Goal: Task Accomplishment & Management: Manage account settings

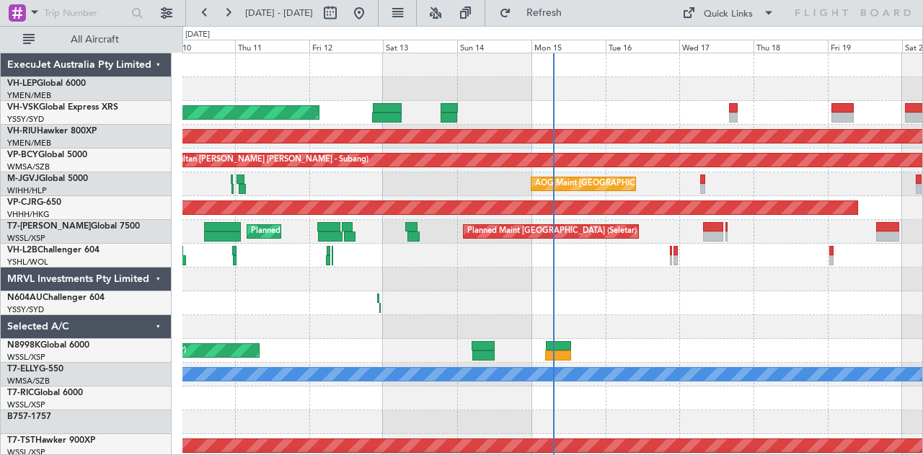
scroll to position [9, 0]
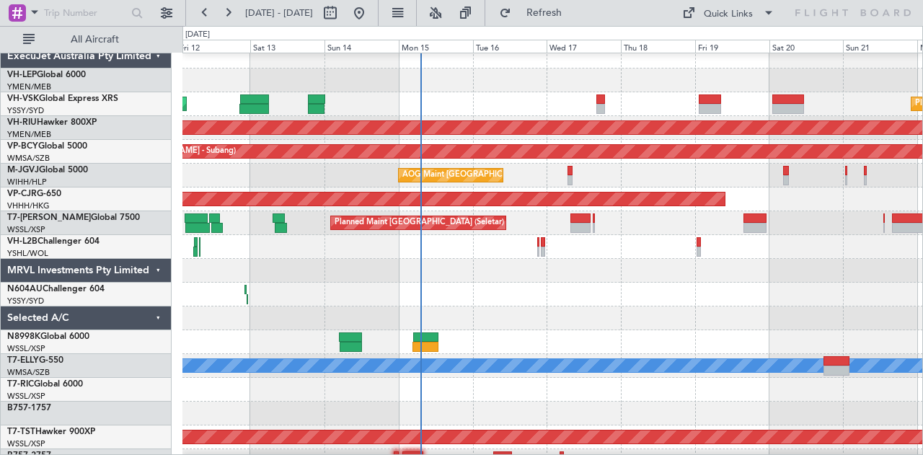
click at [528, 103] on div "Unplanned Maint Sydney ([PERSON_NAME] Intl) Planned Maint Sydney ([PERSON_NAME]…" at bounding box center [552, 104] width 740 height 24
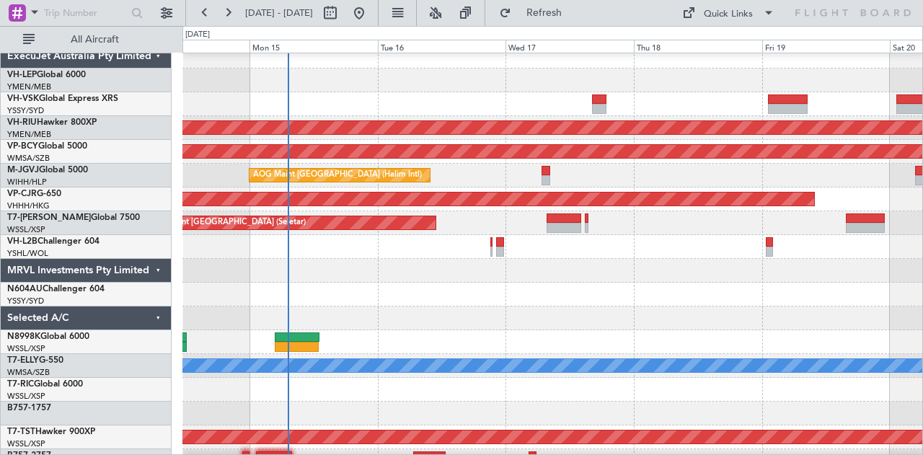
scroll to position [0, 0]
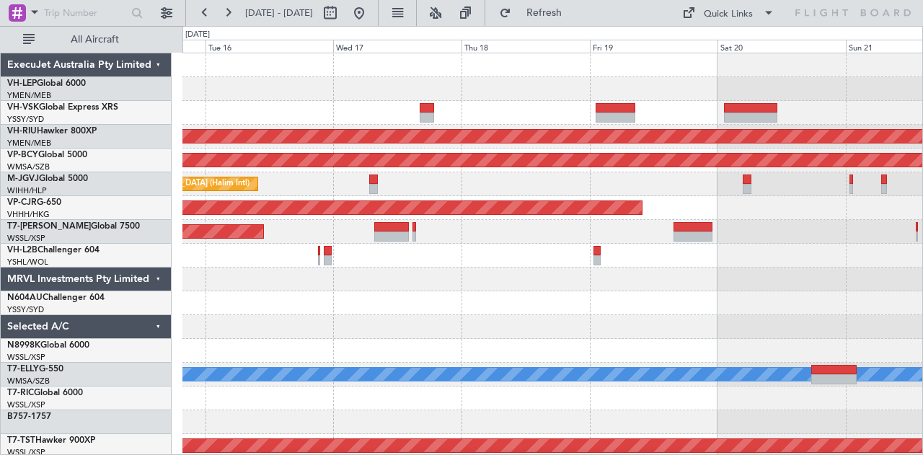
click at [388, 181] on div "Planned Maint Sydney ([PERSON_NAME] Intl) Planned Maint [GEOGRAPHIC_DATA] ([GEO…" at bounding box center [552, 445] width 740 height 785
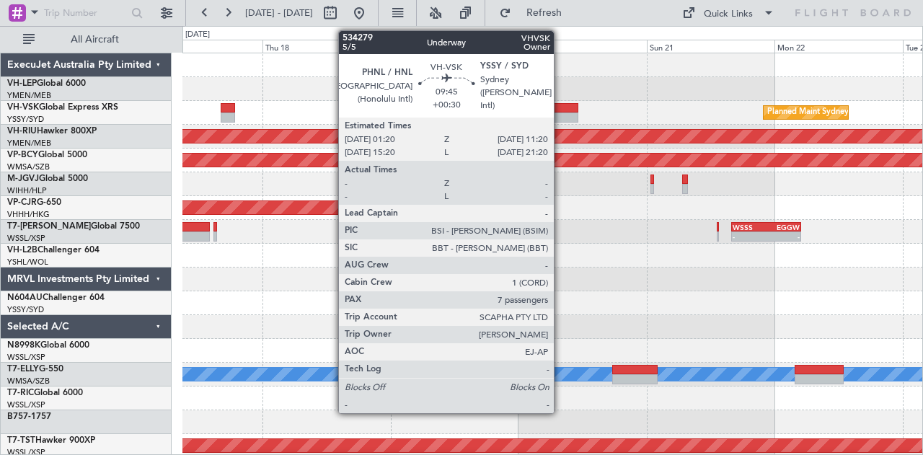
click at [561, 113] on div at bounding box center [551, 117] width 53 height 10
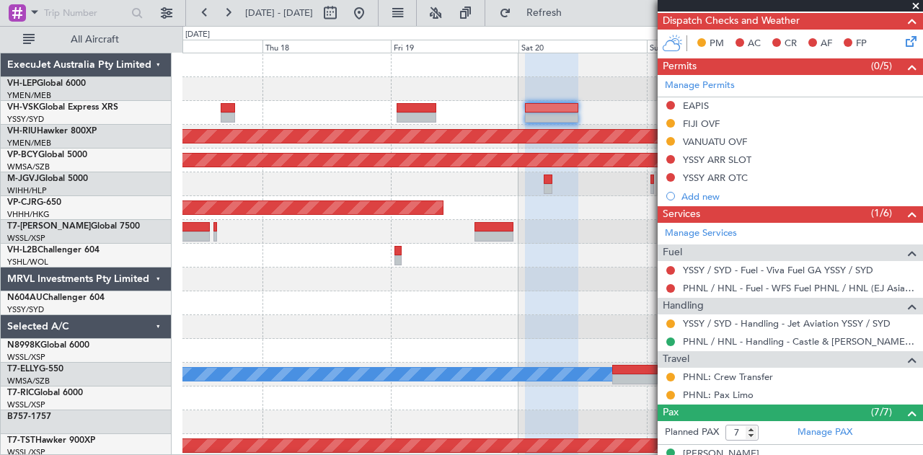
scroll to position [432, 0]
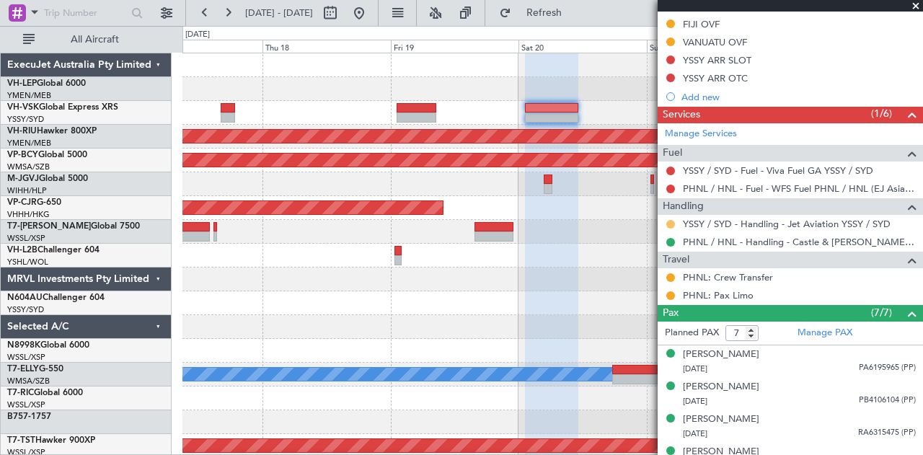
click at [673, 220] on button at bounding box center [670, 224] width 9 height 9
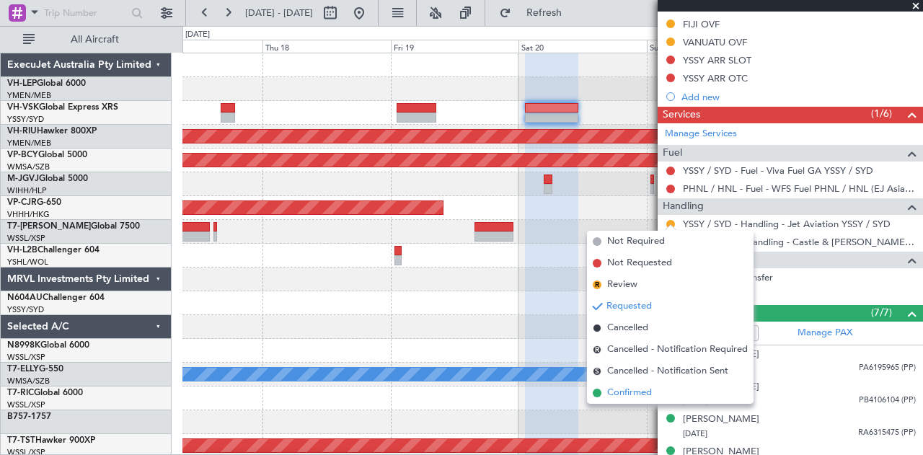
click at [637, 390] on span "Confirmed" at bounding box center [629, 393] width 45 height 14
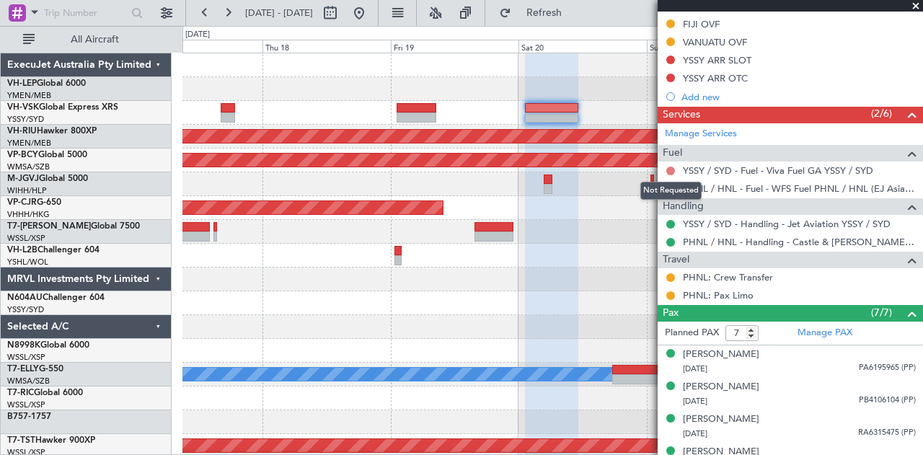
click at [670, 166] on button at bounding box center [670, 170] width 9 height 9
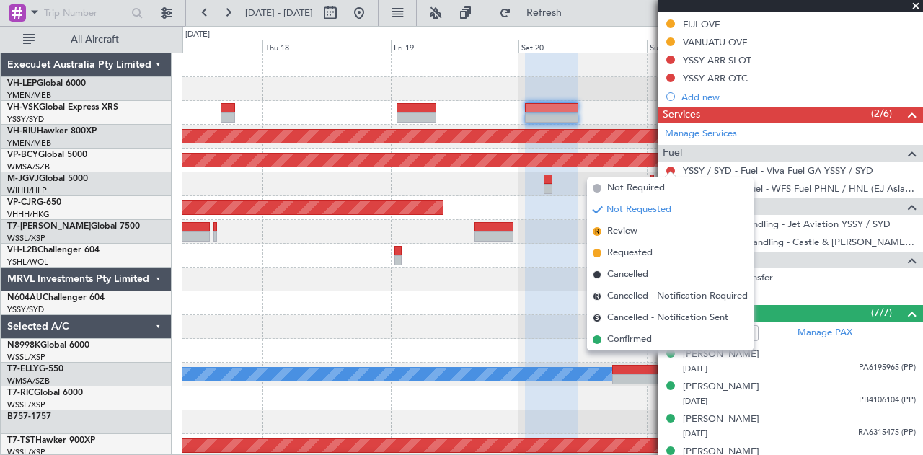
click at [615, 269] on span "Cancelled" at bounding box center [627, 274] width 41 height 14
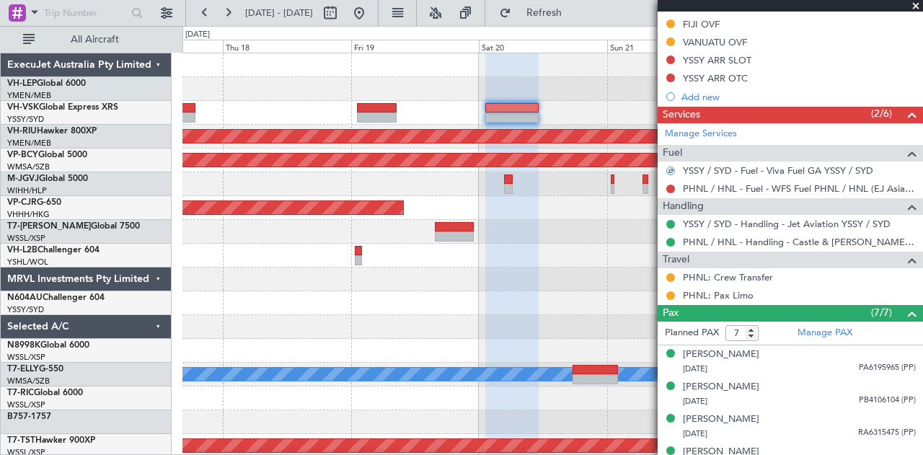
click at [481, 117] on div "Planned Maint Sydney ([PERSON_NAME] Intl)" at bounding box center [552, 113] width 740 height 24
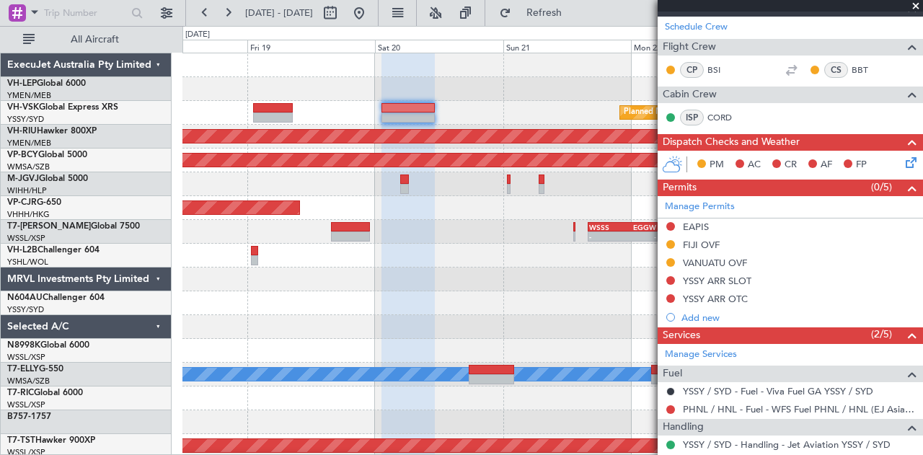
scroll to position [216, 0]
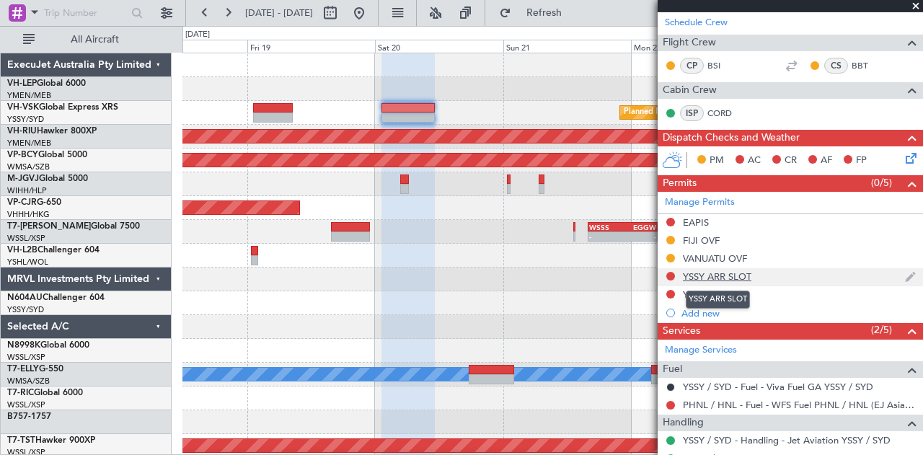
click at [724, 275] on div "YSSY ARR SLOT" at bounding box center [717, 276] width 68 height 12
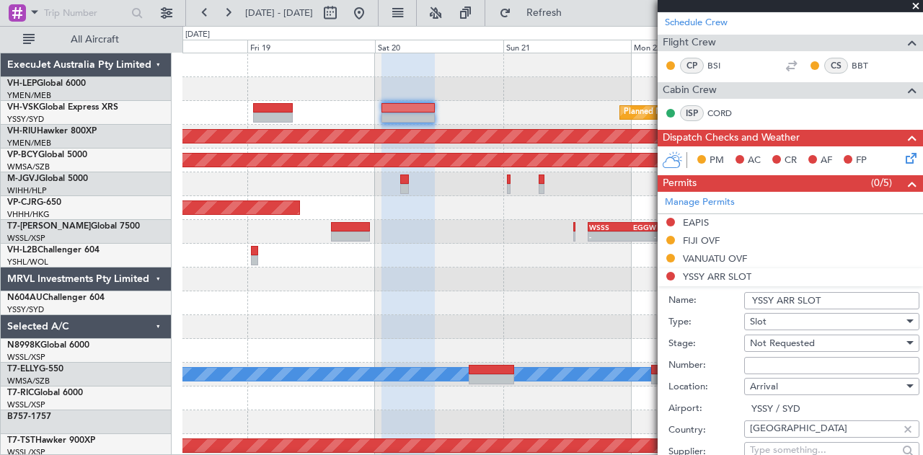
scroll to position [432, 0]
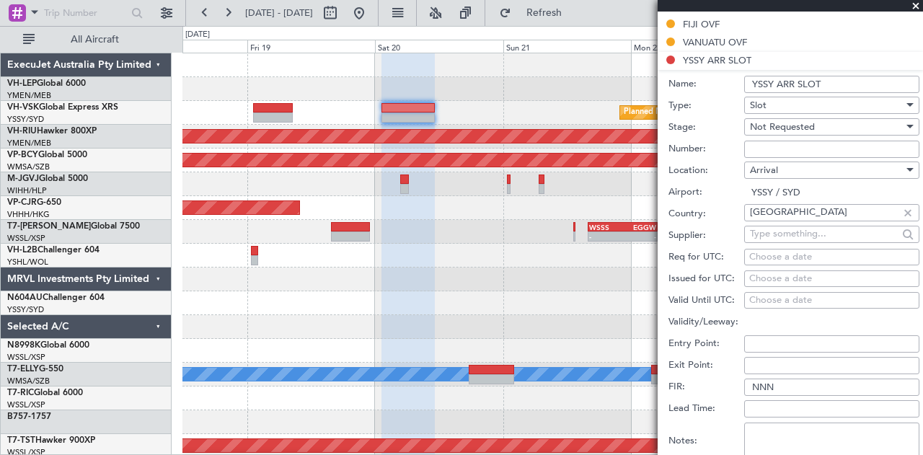
click at [776, 276] on div "Choose a date" at bounding box center [831, 279] width 165 height 14
select select "9"
select select "2025"
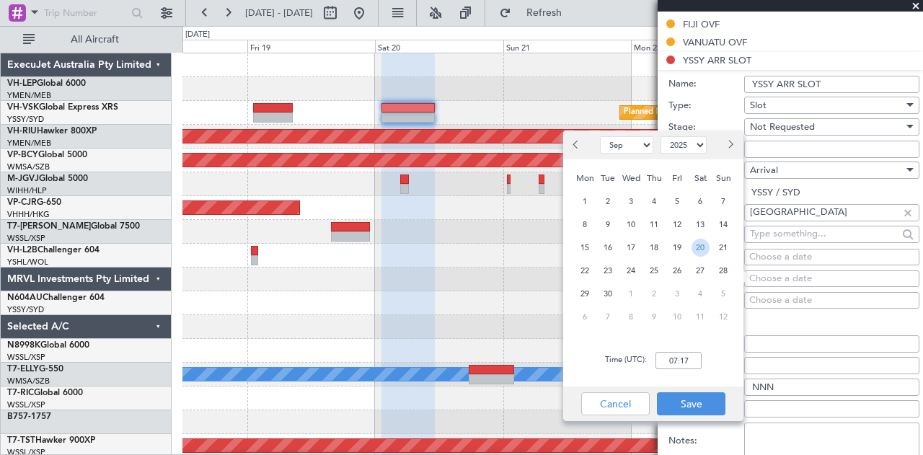
click at [701, 247] on span "20" at bounding box center [700, 248] width 18 height 18
click at [695, 362] on input "00:00" at bounding box center [678, 360] width 46 height 17
type input "11:15"
click at [693, 402] on button "Save" at bounding box center [691, 403] width 68 height 23
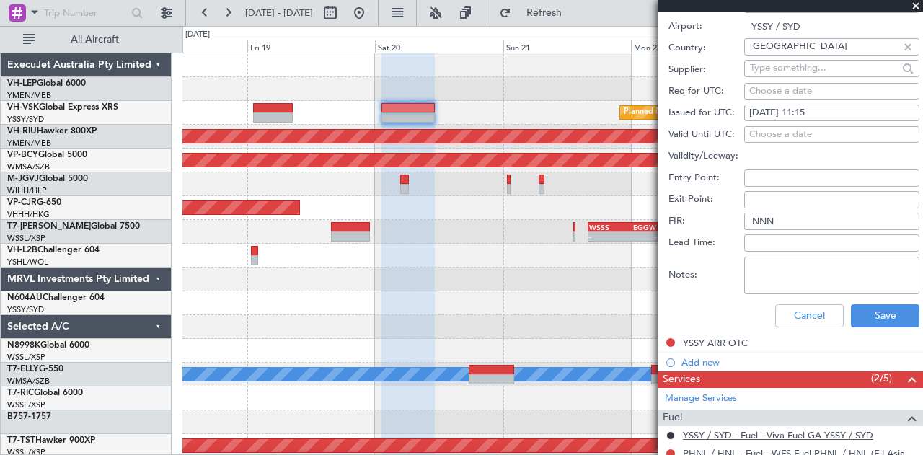
scroll to position [721, 0]
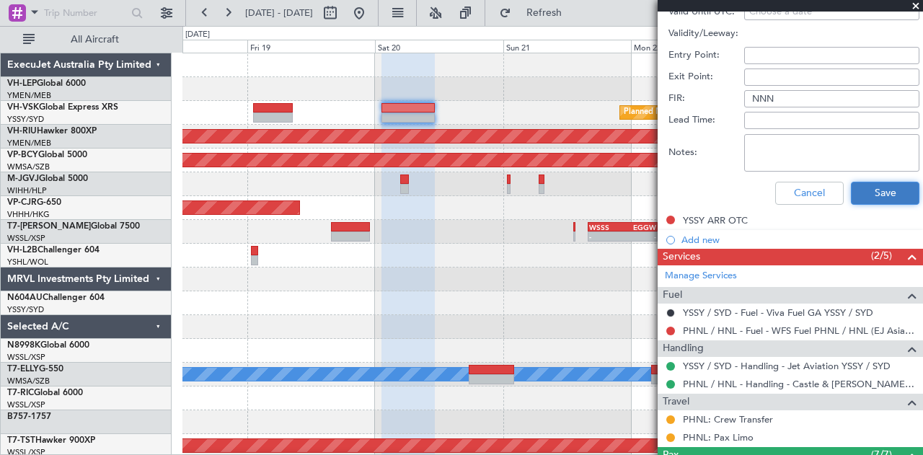
click at [861, 192] on button "Save" at bounding box center [884, 193] width 68 height 23
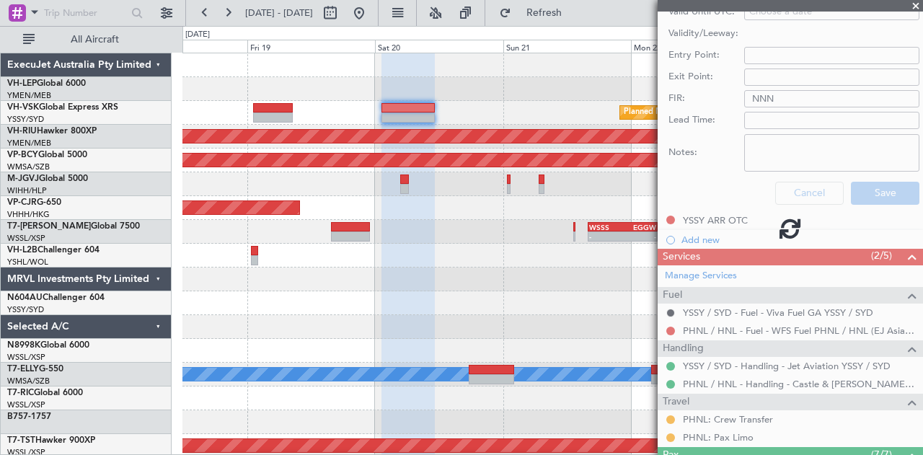
scroll to position [290, 0]
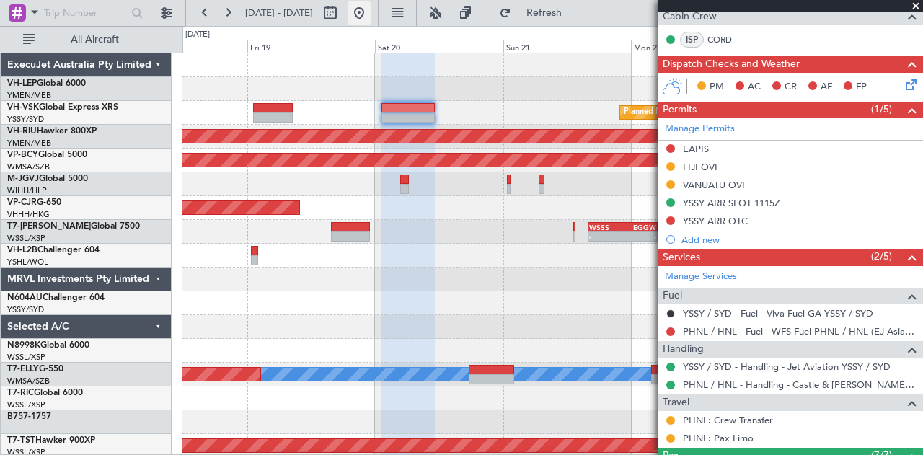
click at [370, 6] on button at bounding box center [358, 12] width 23 height 23
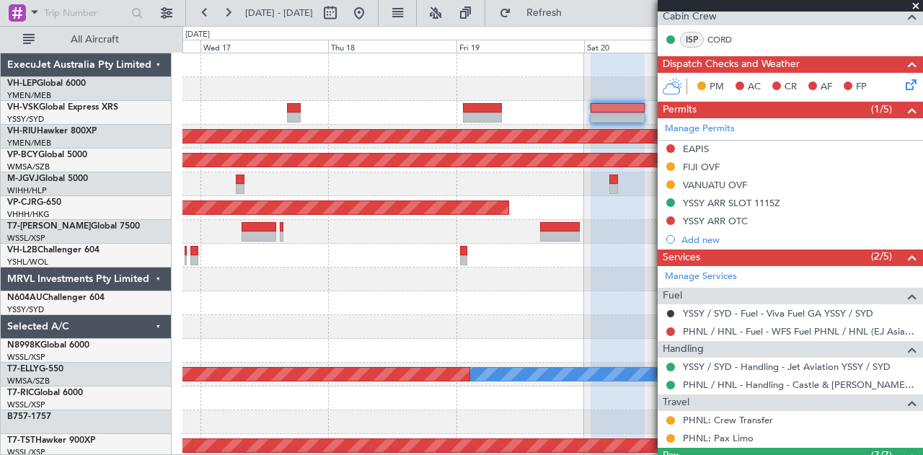
click at [221, 329] on div "Planned Maint Sydney ([PERSON_NAME] Intl) Planned Maint [GEOGRAPHIC_DATA] ([GEO…" at bounding box center [552, 445] width 740 height 785
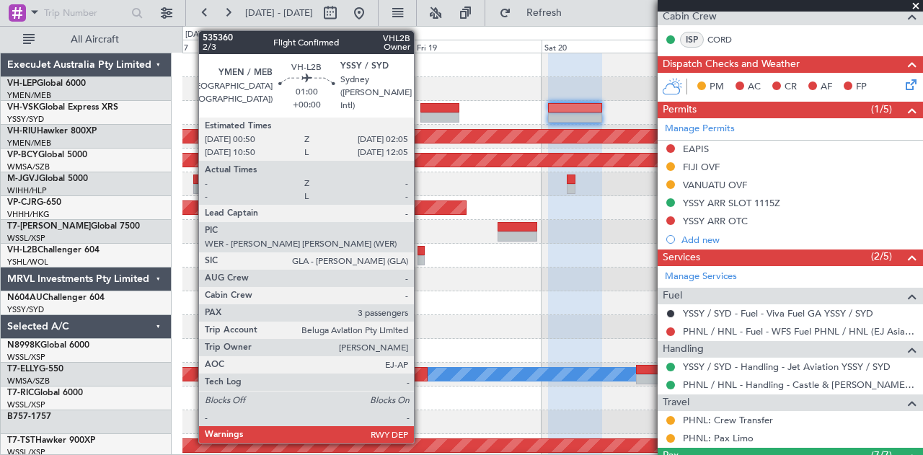
click at [421, 247] on div at bounding box center [420, 251] width 7 height 10
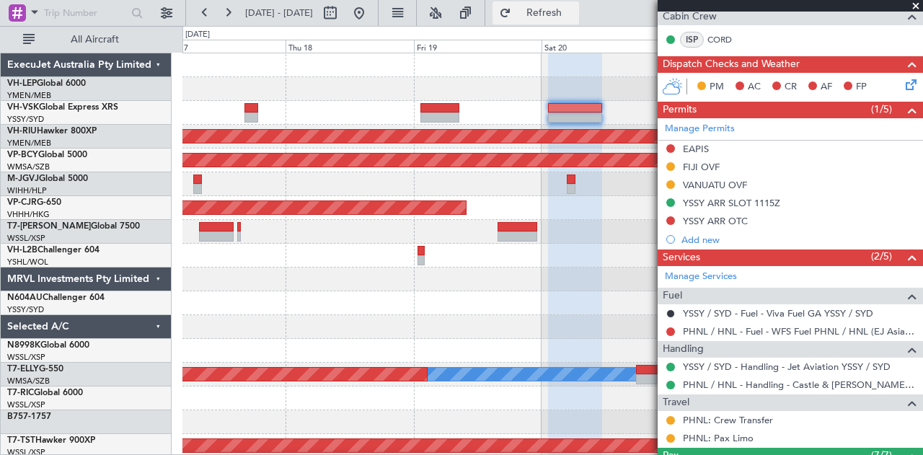
click at [554, 9] on button "Refresh" at bounding box center [535, 12] width 86 height 23
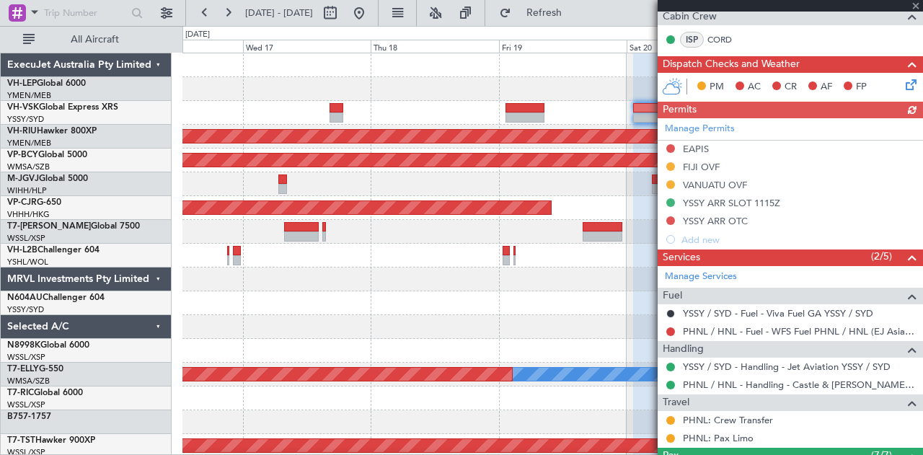
click at [473, 286] on div at bounding box center [552, 279] width 740 height 24
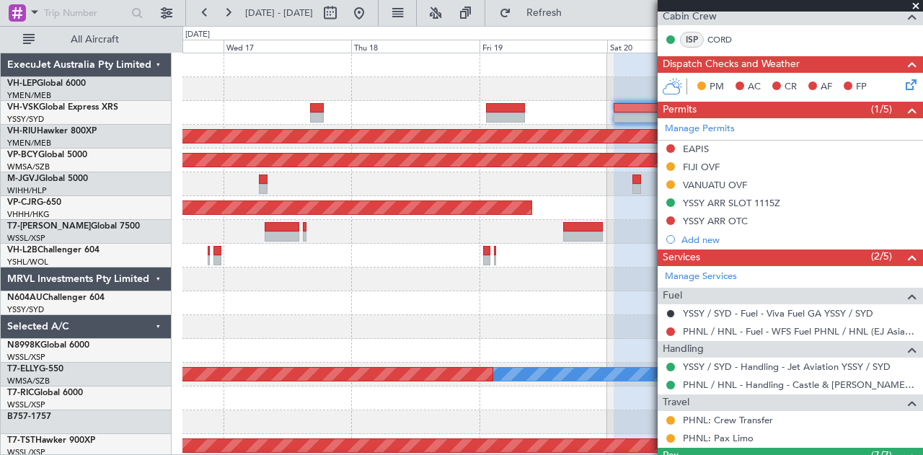
click at [392, 309] on div at bounding box center [552, 303] width 740 height 24
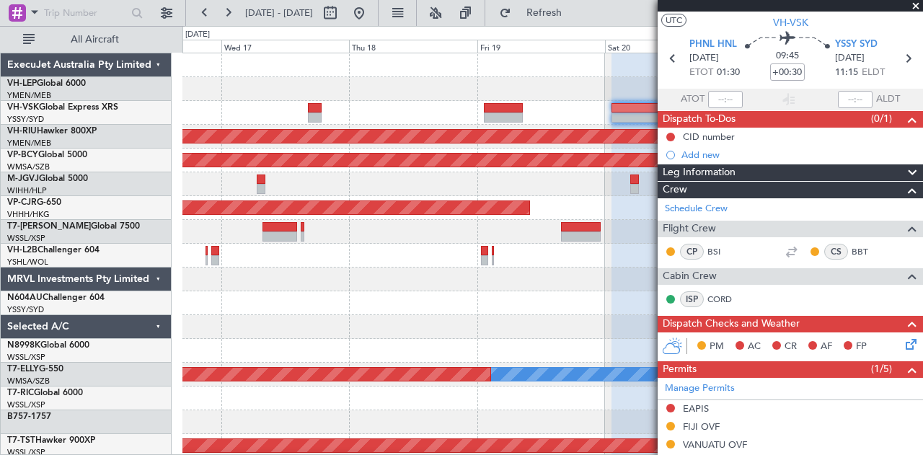
scroll to position [0, 0]
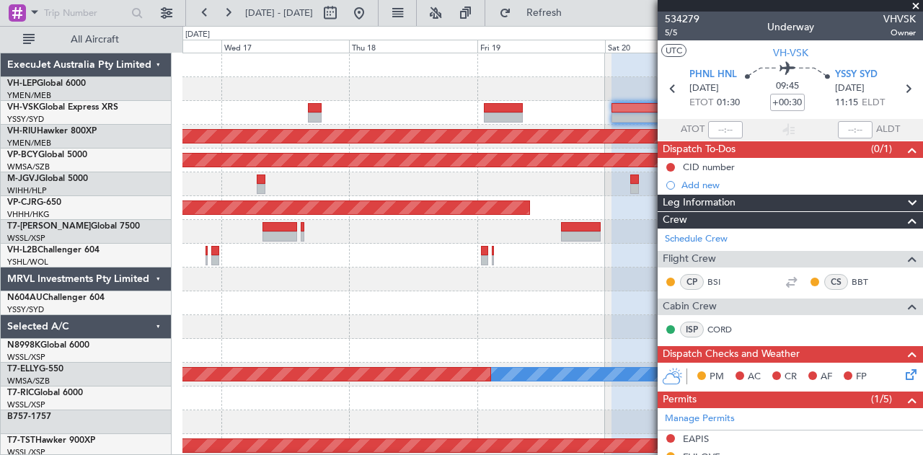
click at [915, 4] on span at bounding box center [915, 6] width 14 height 13
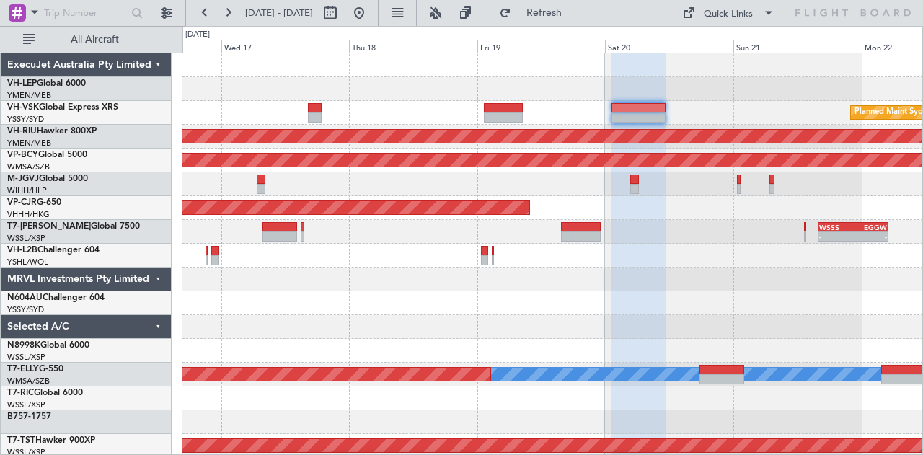
type input "0"
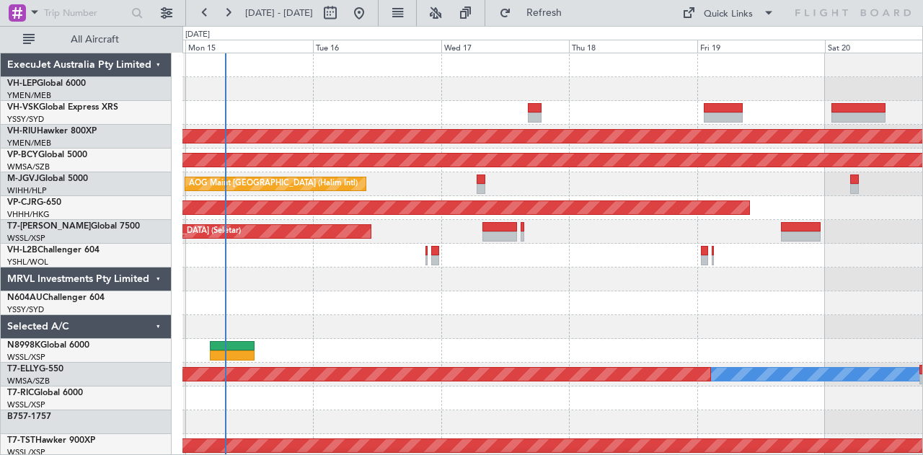
click at [773, 80] on div at bounding box center [552, 89] width 740 height 24
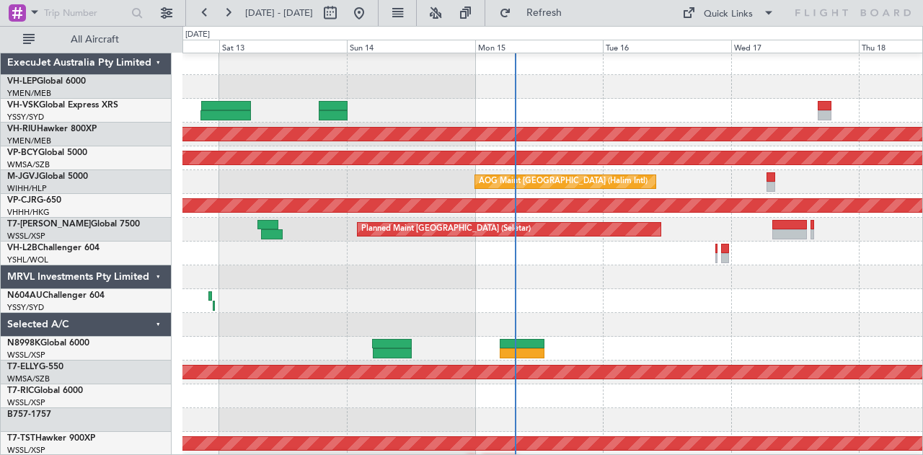
click at [654, 105] on div "Unplanned Maint Sydney ([PERSON_NAME] Intl)" at bounding box center [552, 111] width 740 height 24
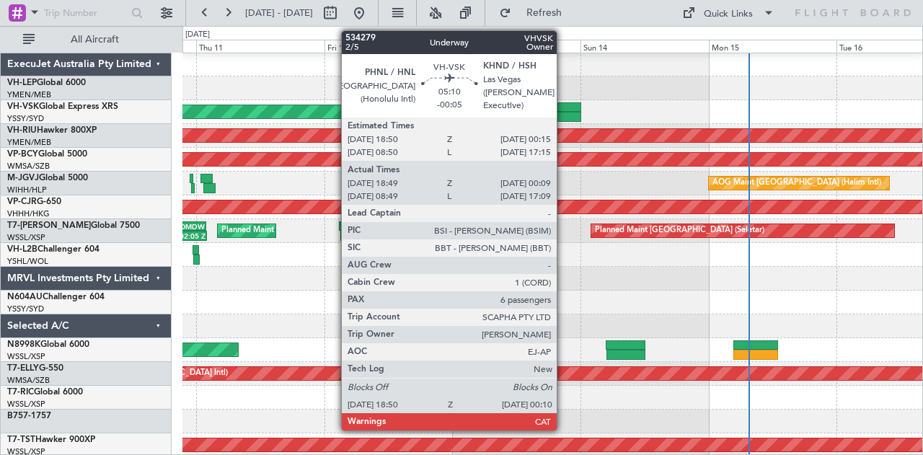
click at [564, 109] on div at bounding box center [567, 107] width 30 height 10
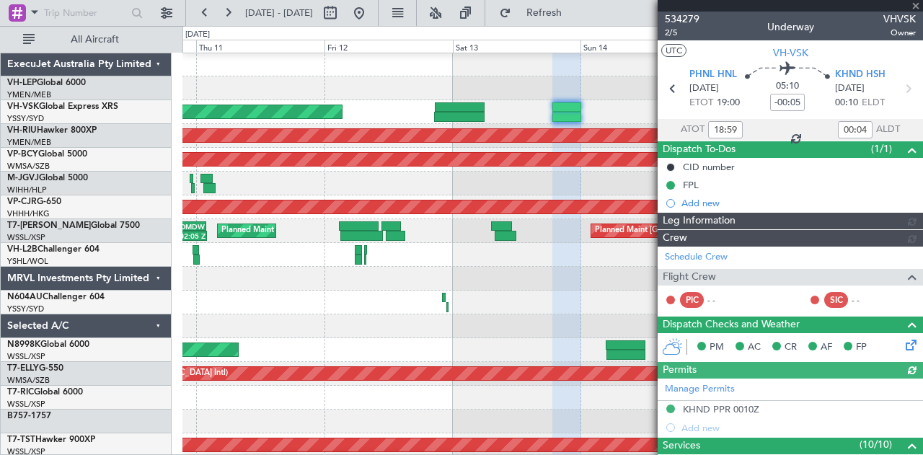
type input "[PERSON_NAME] (BTA)"
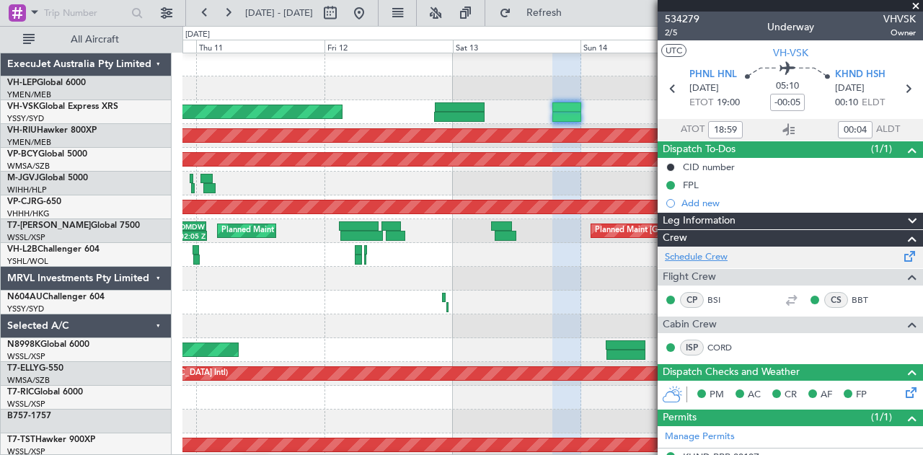
click at [699, 259] on link "Schedule Crew" at bounding box center [695, 257] width 63 height 14
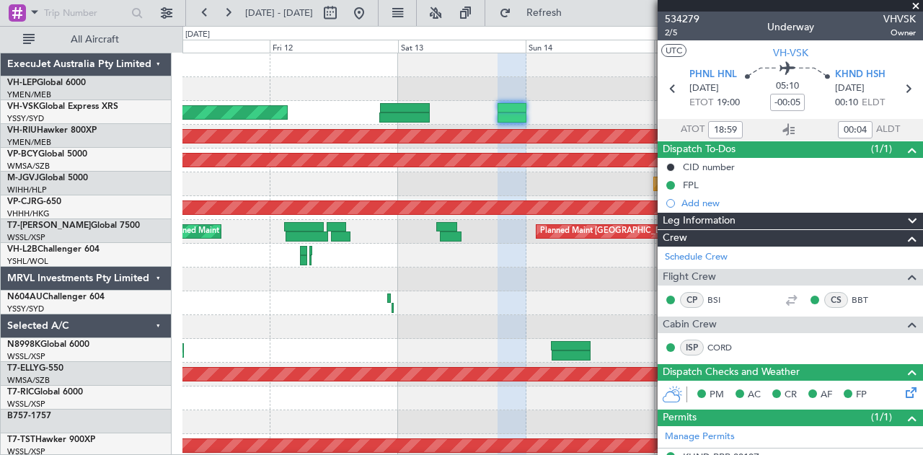
scroll to position [0, 0]
click at [223, 131] on div "Unplanned Maint Sydney ([PERSON_NAME] Intl) Planned Maint [GEOGRAPHIC_DATA] ([G…" at bounding box center [552, 445] width 740 height 785
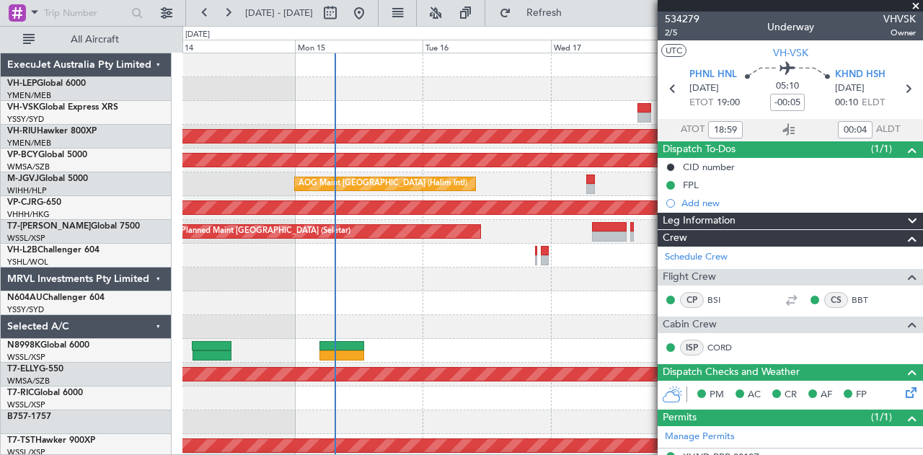
click at [225, 150] on div "Planned Maint [GEOGRAPHIC_DATA] ([GEOGRAPHIC_DATA]) Unplanned Maint [GEOGRAPHIC…" at bounding box center [552, 445] width 740 height 785
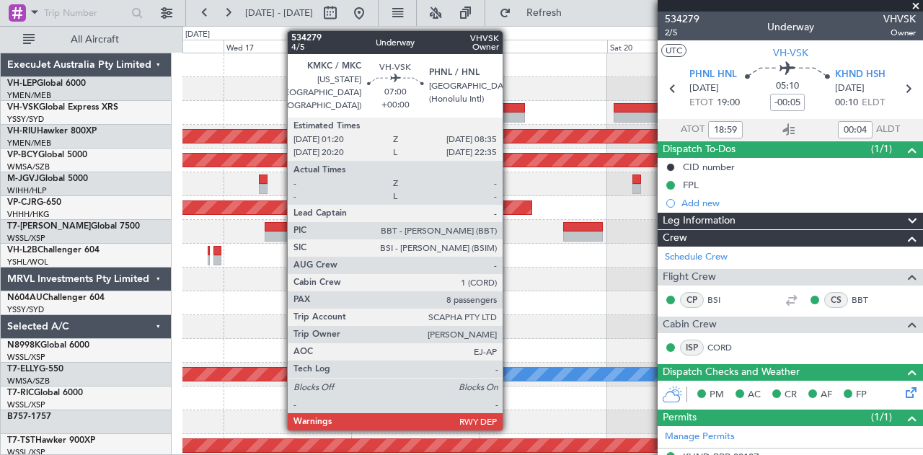
click at [510, 110] on div at bounding box center [505, 108] width 39 height 10
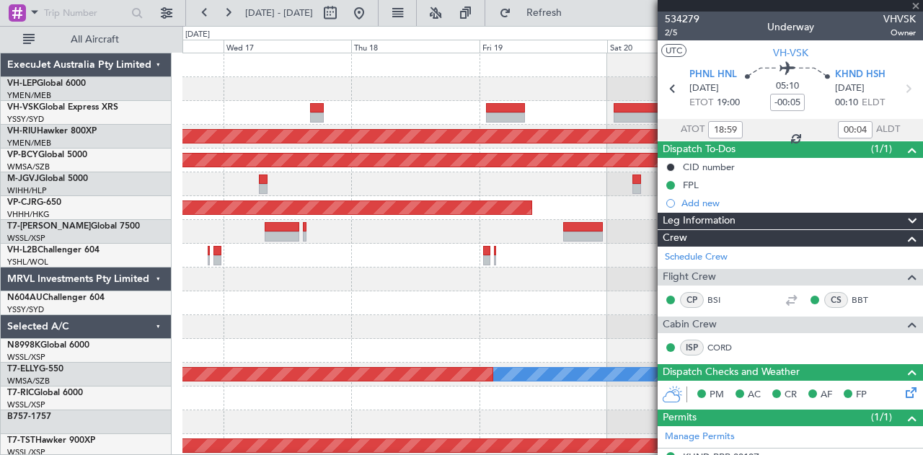
type input "8"
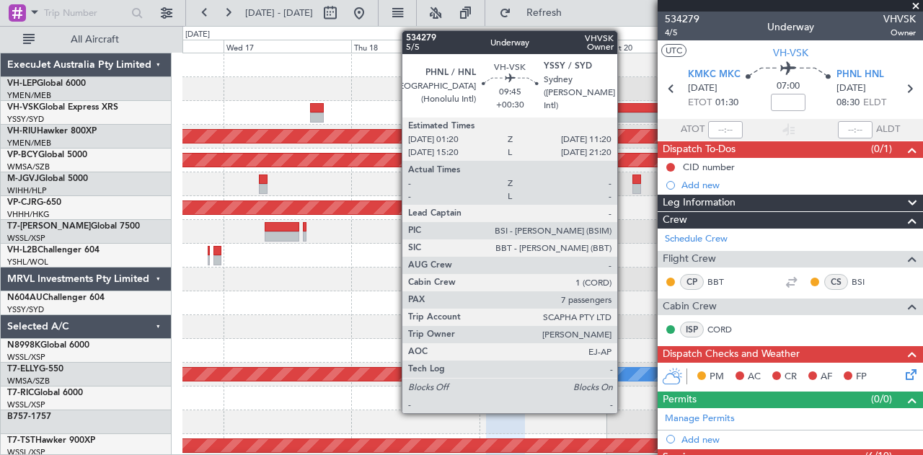
click at [624, 114] on div at bounding box center [639, 117] width 53 height 10
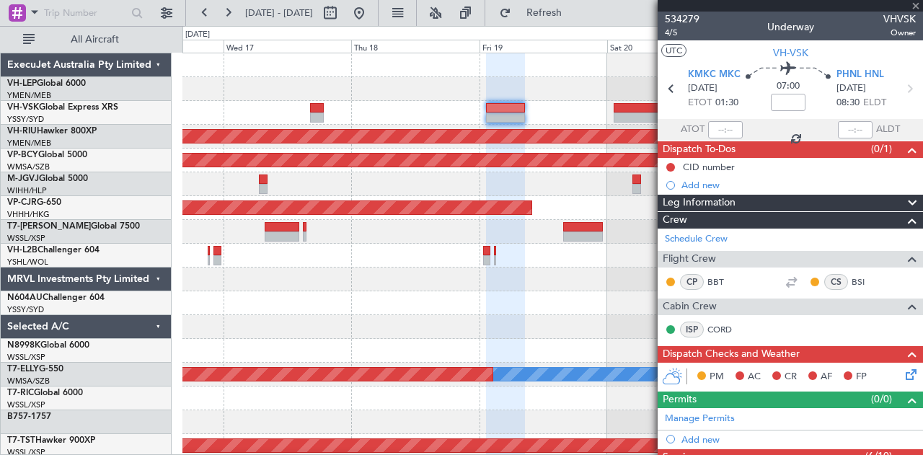
type input "+00:30"
type input "7"
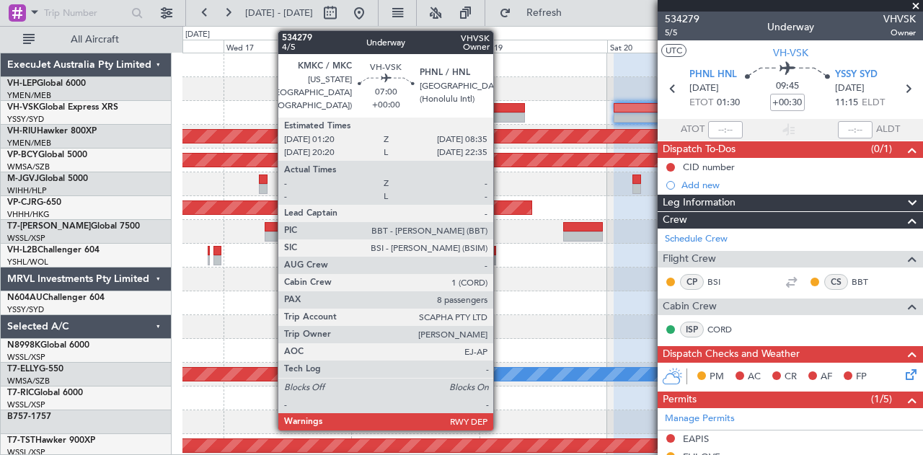
click at [500, 107] on div at bounding box center [505, 108] width 39 height 10
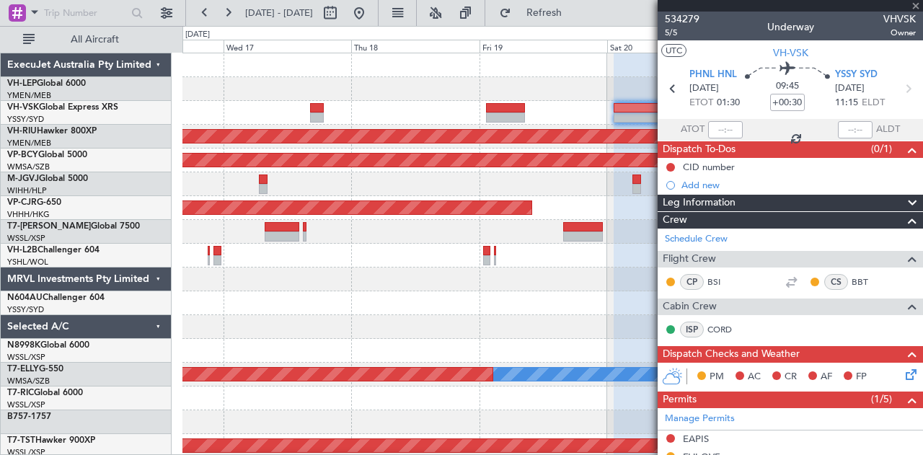
type input "8"
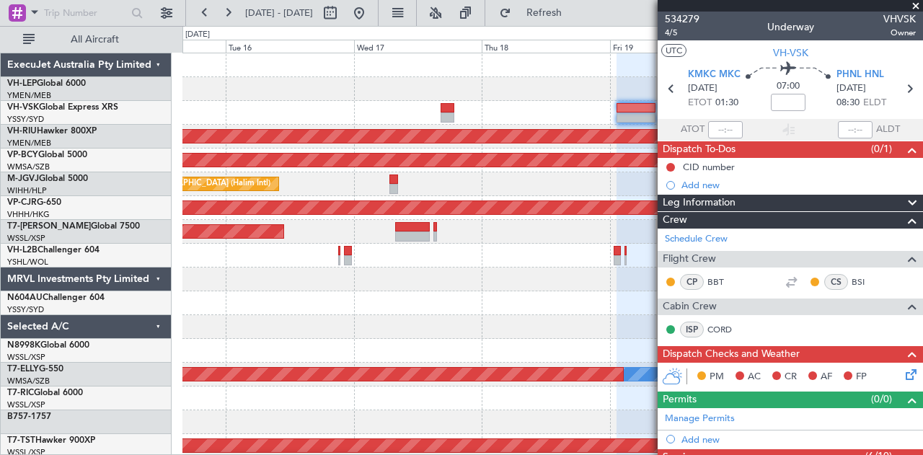
click at [690, 206] on fb-app "[DATE] - [DATE] Refresh Quick Links All Aircraft Planned Maint Sydney ([PERSON_…" at bounding box center [461, 233] width 923 height 444
